Goal: Task Accomplishment & Management: Manage account settings

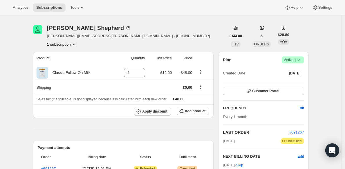
scroll to position [20, 0]
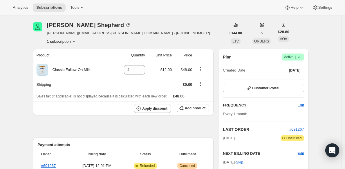
click at [293, 60] on div "Plan Success Active | Created Date [DATE]" at bounding box center [263, 63] width 81 height 21
click at [294, 57] on span "Active |" at bounding box center [293, 57] width 18 height 6
click at [289, 80] on span "Cancel subscription" at bounding box center [292, 78] width 33 height 4
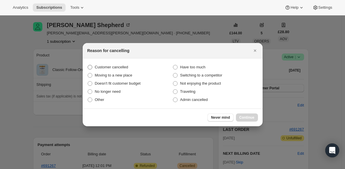
click at [109, 69] on span "Customer cancelled" at bounding box center [111, 67] width 33 height 4
click at [88, 65] on input "Customer cancelled" at bounding box center [88, 65] width 0 height 0
radio input "true"
click at [243, 118] on span "Continue" at bounding box center [246, 117] width 15 height 5
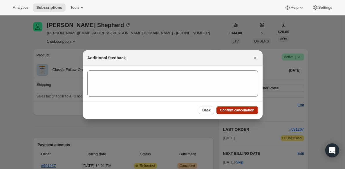
click at [231, 109] on span "Confirm cancellation" at bounding box center [237, 110] width 35 height 5
